Goal: Task Accomplishment & Management: Manage account settings

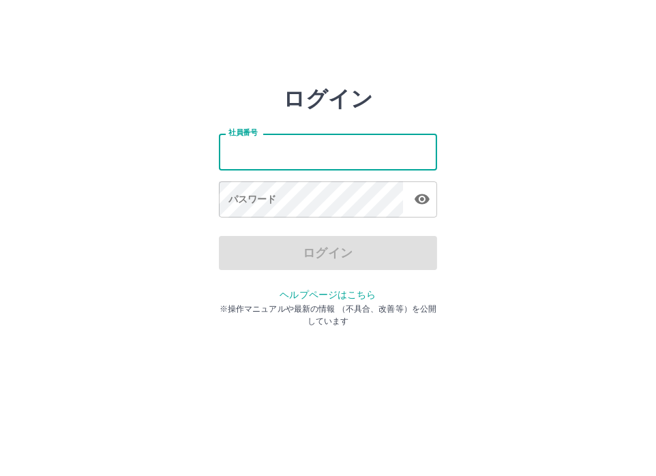
type input "*******"
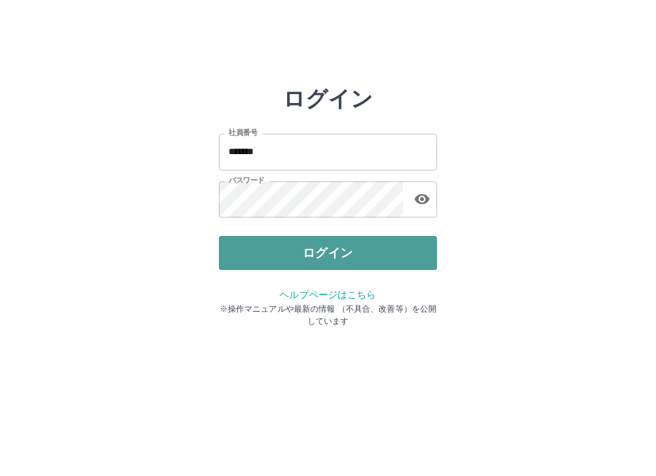
click at [336, 253] on button "ログイン" at bounding box center [328, 253] width 218 height 34
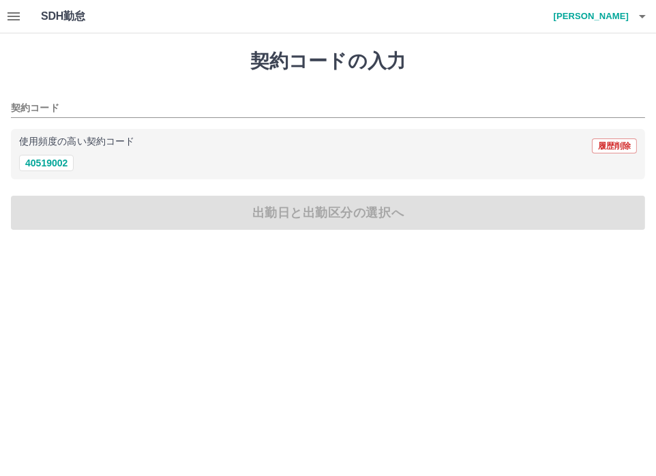
click at [17, 16] on icon "button" at bounding box center [14, 16] width 12 height 8
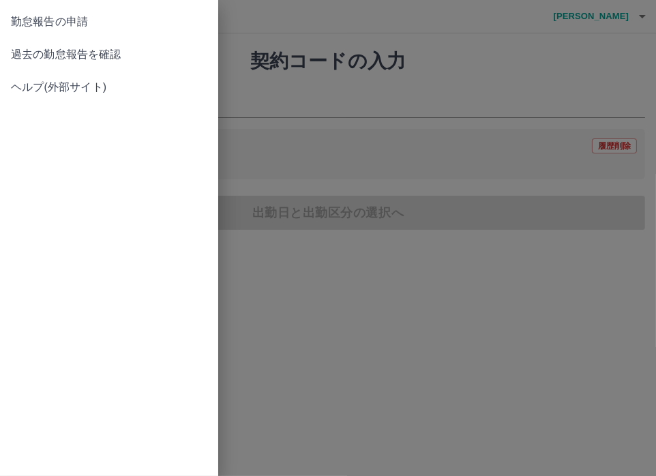
click at [67, 55] on span "過去の勤怠報告を確認" at bounding box center [109, 54] width 197 height 16
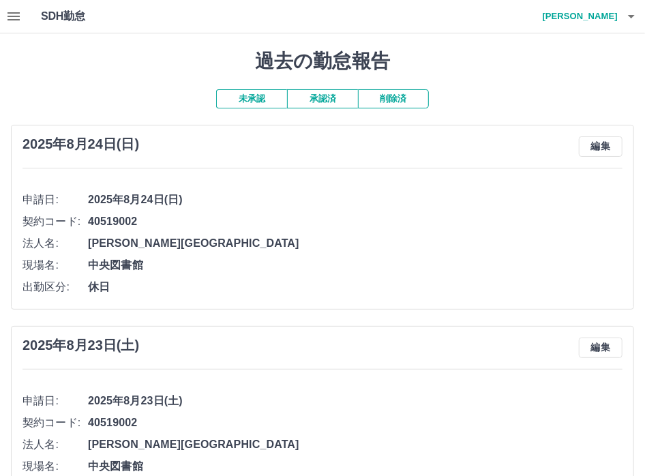
click at [593, 16] on h4 "[PERSON_NAME]" at bounding box center [577, 16] width 82 height 33
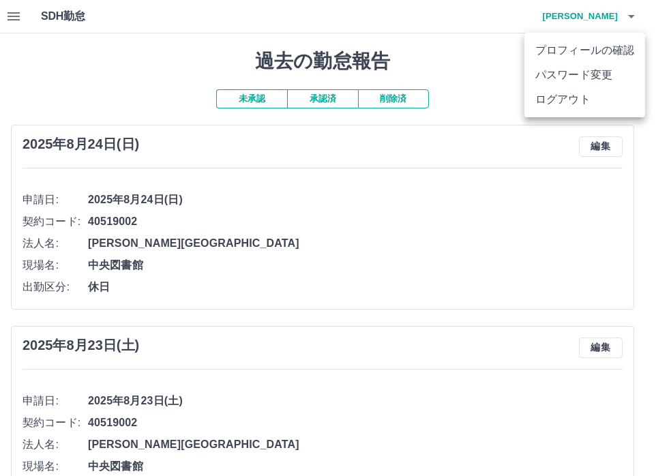
click at [585, 98] on li "ログアウト" at bounding box center [585, 99] width 121 height 25
